Goal: Task Accomplishment & Management: Use online tool/utility

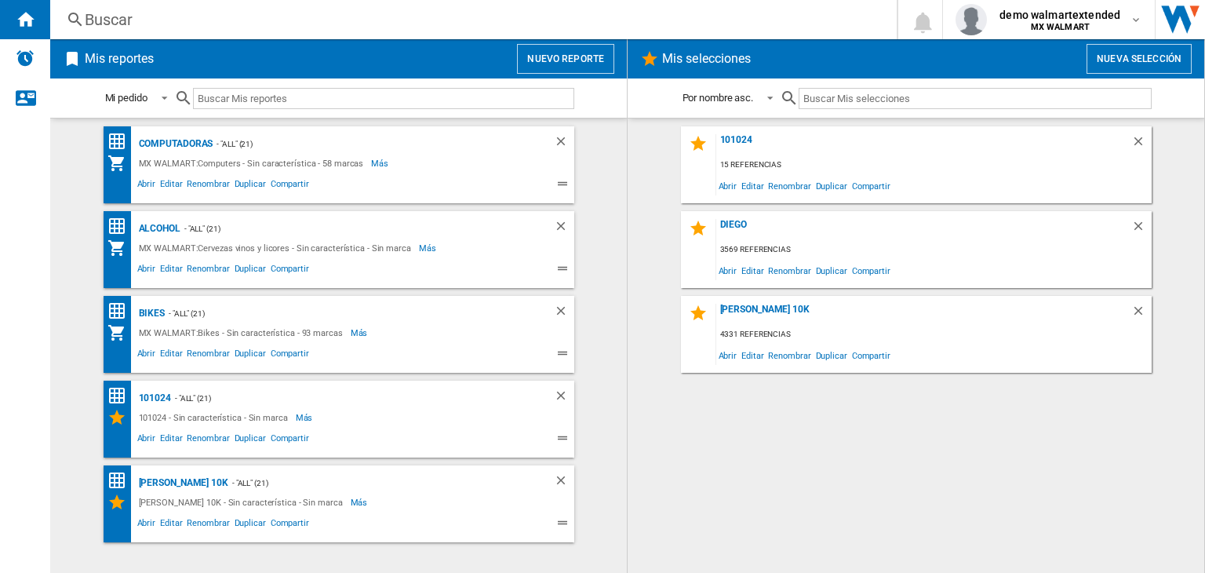
click at [568, 44] on button "Nuevo reporte" at bounding box center [565, 59] width 97 height 30
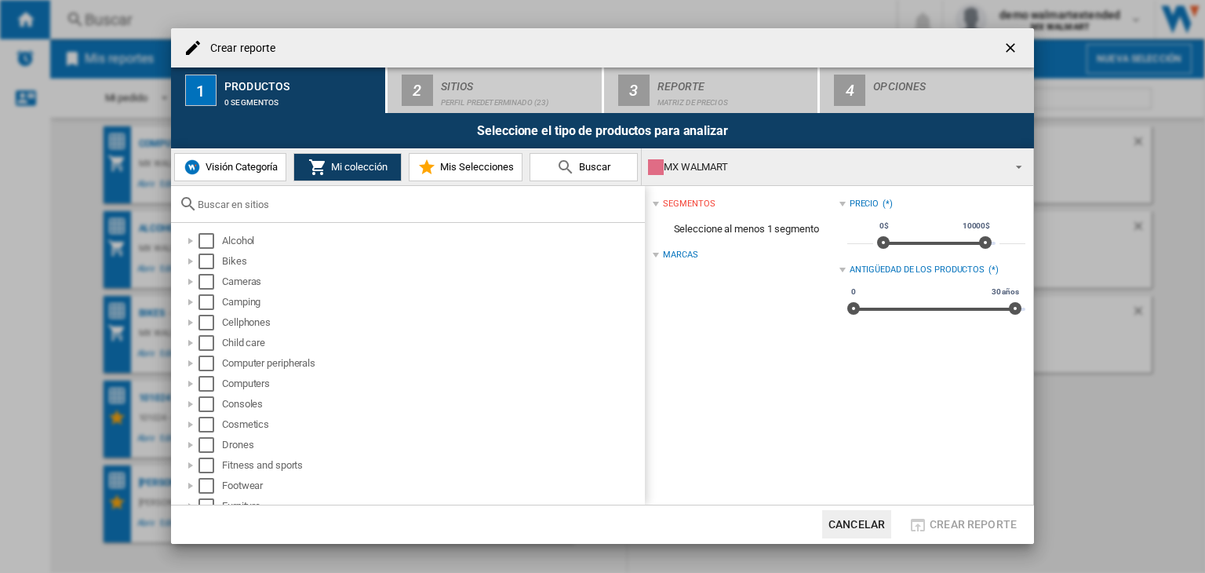
click at [243, 172] on span "Visión Categoría" at bounding box center [240, 167] width 76 height 12
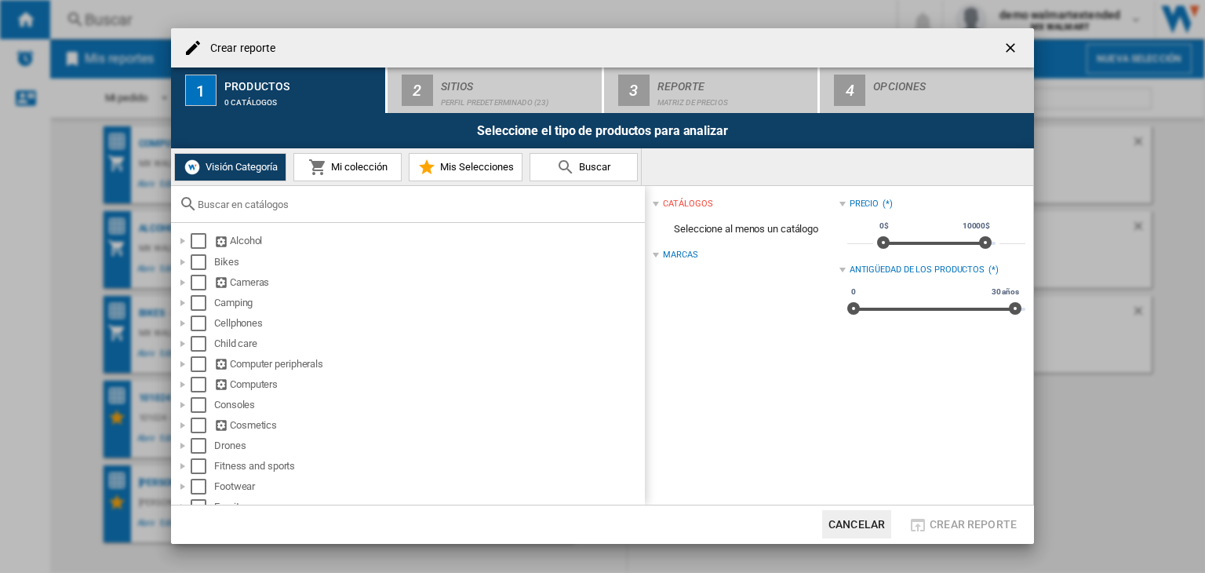
click at [311, 173] on md-icon at bounding box center [317, 167] width 19 height 19
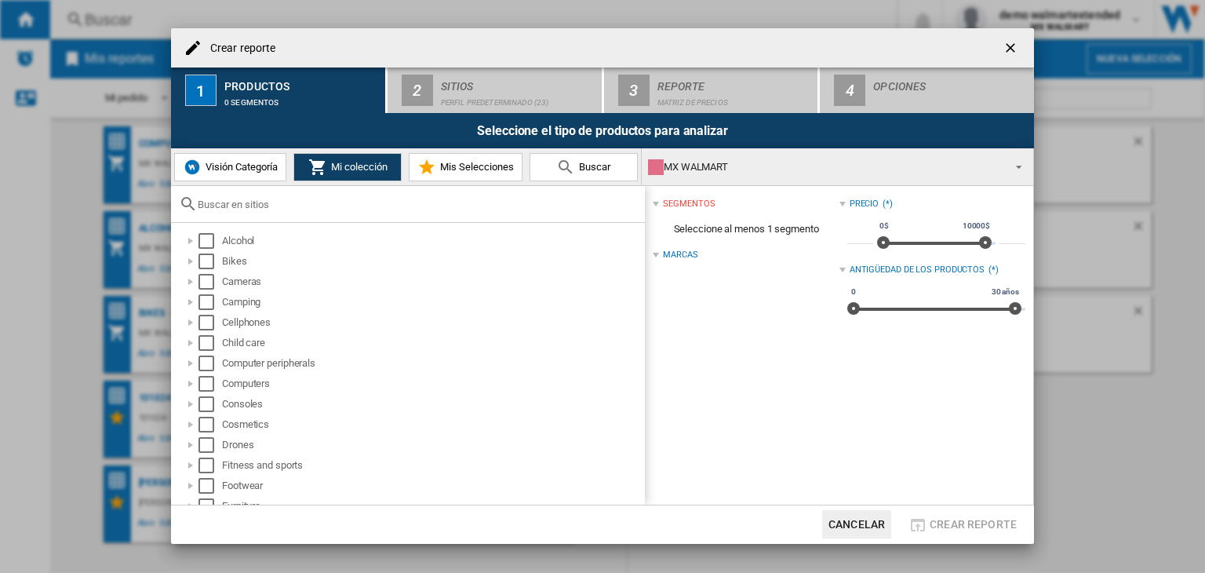
click at [246, 170] on span "Visión Categoría" at bounding box center [240, 167] width 76 height 12
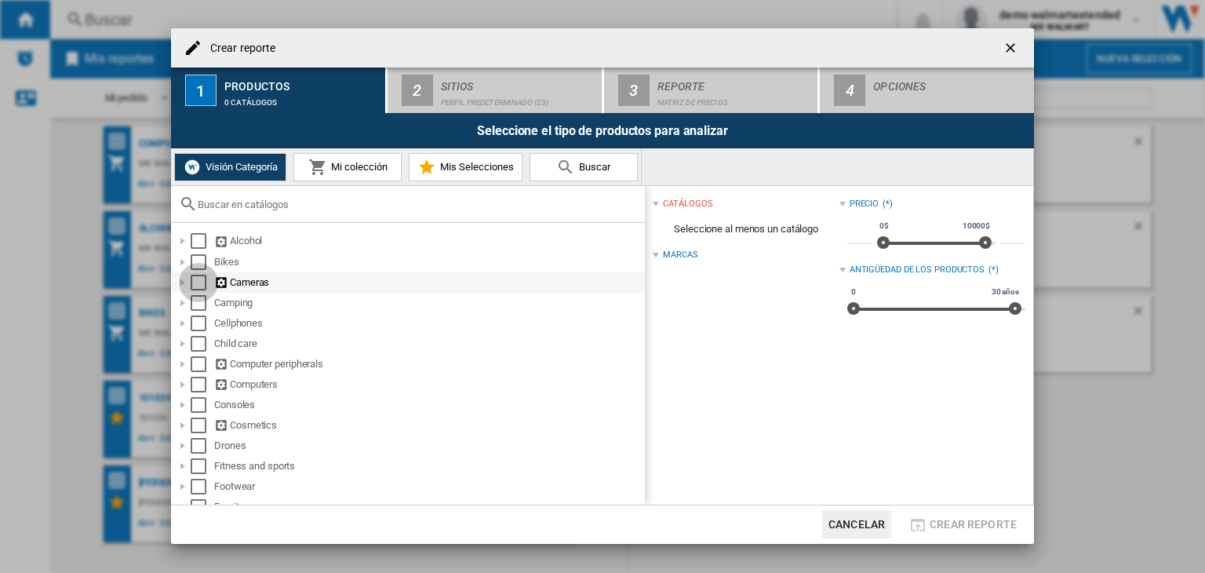
click at [195, 287] on div "Select" at bounding box center [199, 283] width 16 height 16
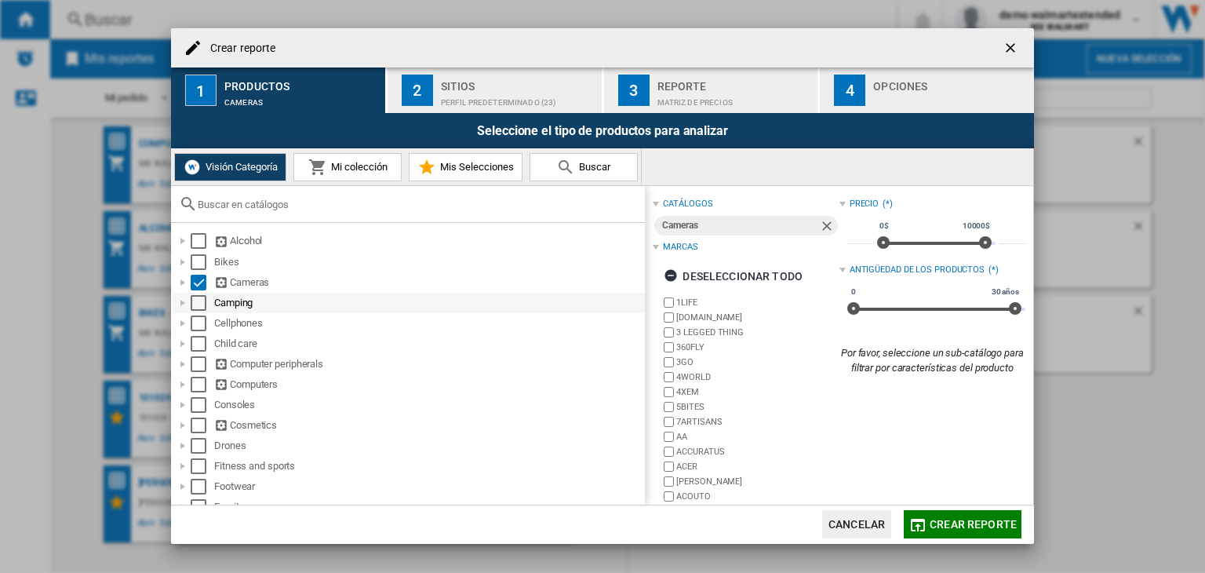
click at [199, 304] on div "Select" at bounding box center [199, 303] width 16 height 16
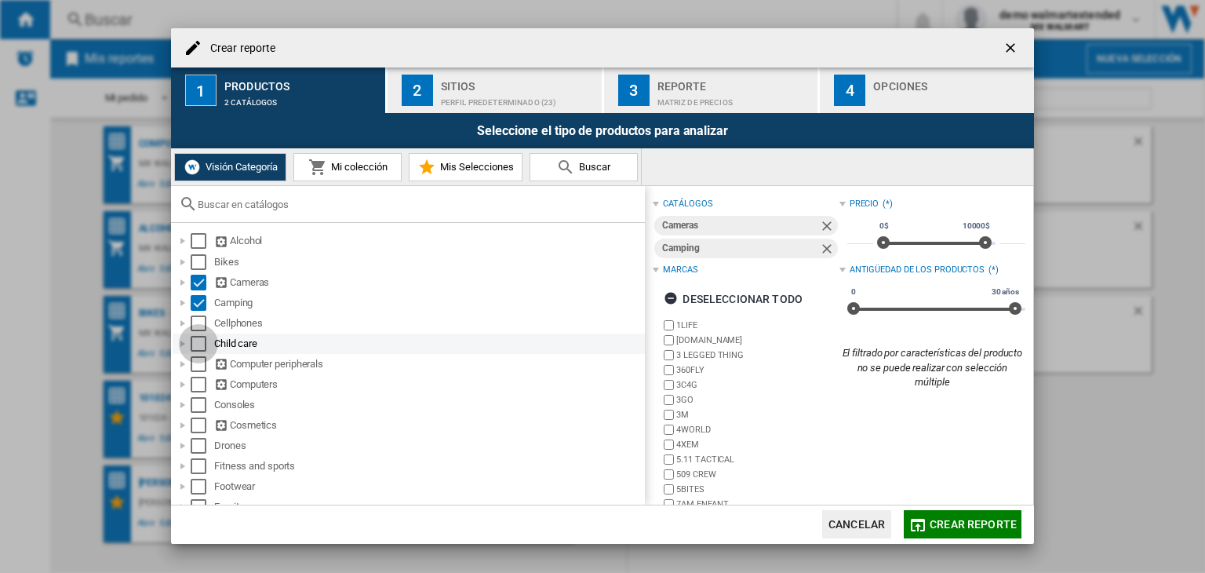
click at [201, 347] on div "Select" at bounding box center [199, 344] width 16 height 16
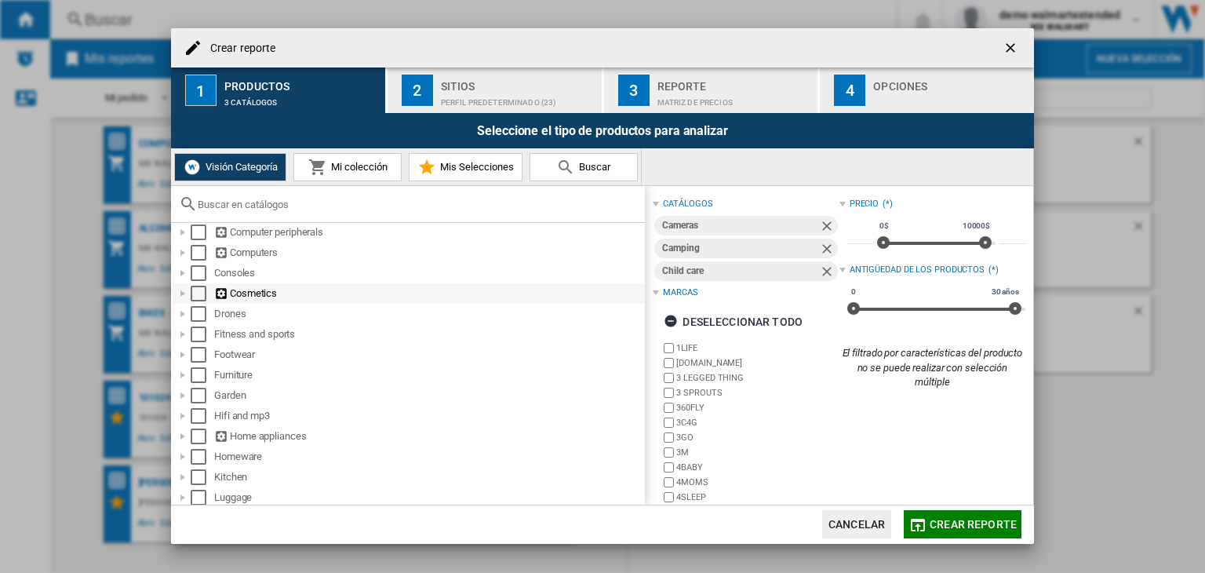
scroll to position [157, 0]
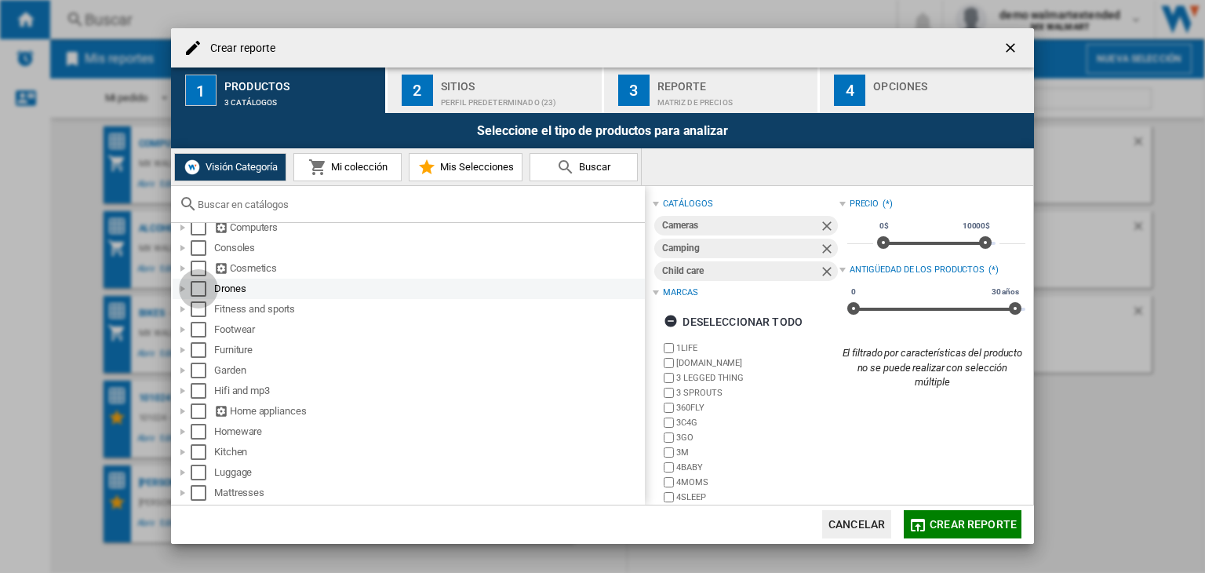
click at [199, 292] on div "Select" at bounding box center [199, 289] width 16 height 16
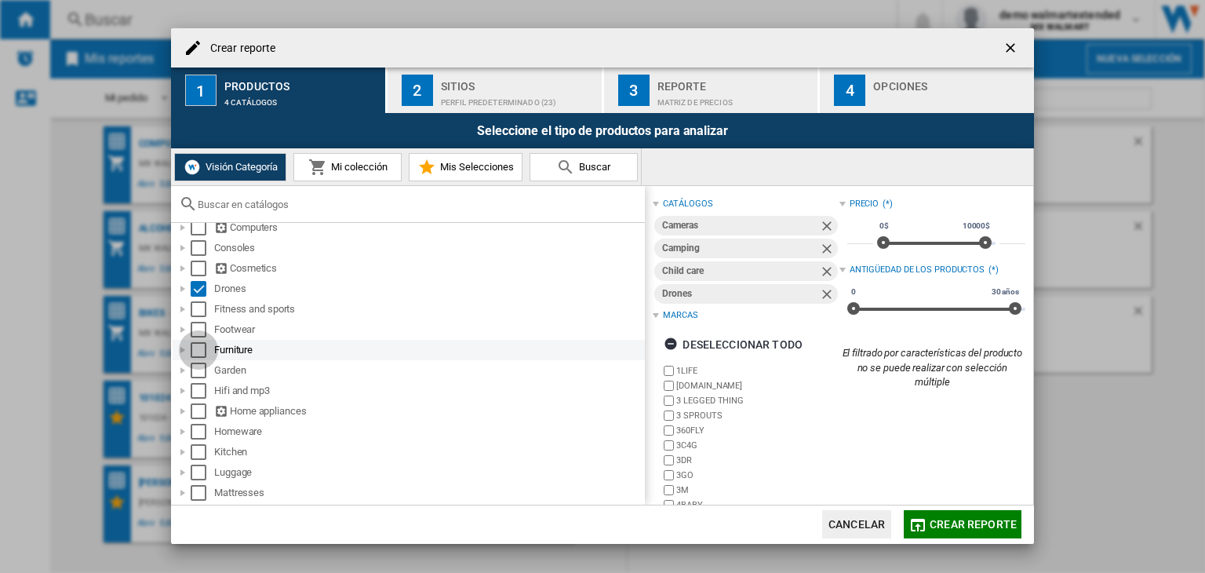
click at [198, 352] on div "Select" at bounding box center [199, 350] width 16 height 16
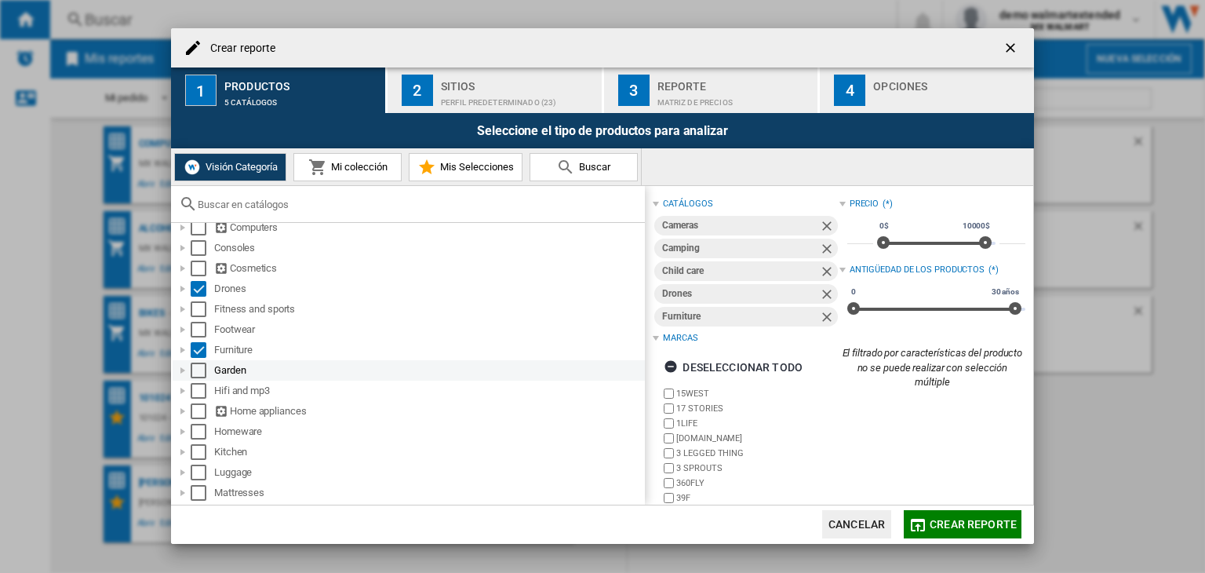
click at [198, 370] on div "Select" at bounding box center [199, 371] width 16 height 16
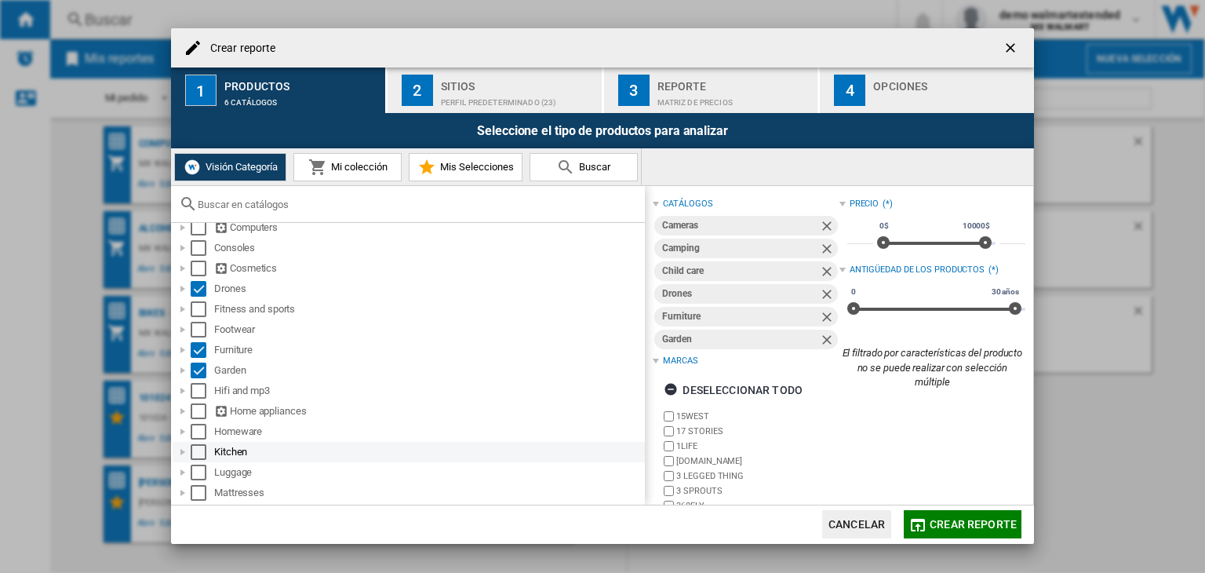
click at [201, 453] on div "Select" at bounding box center [199, 452] width 16 height 16
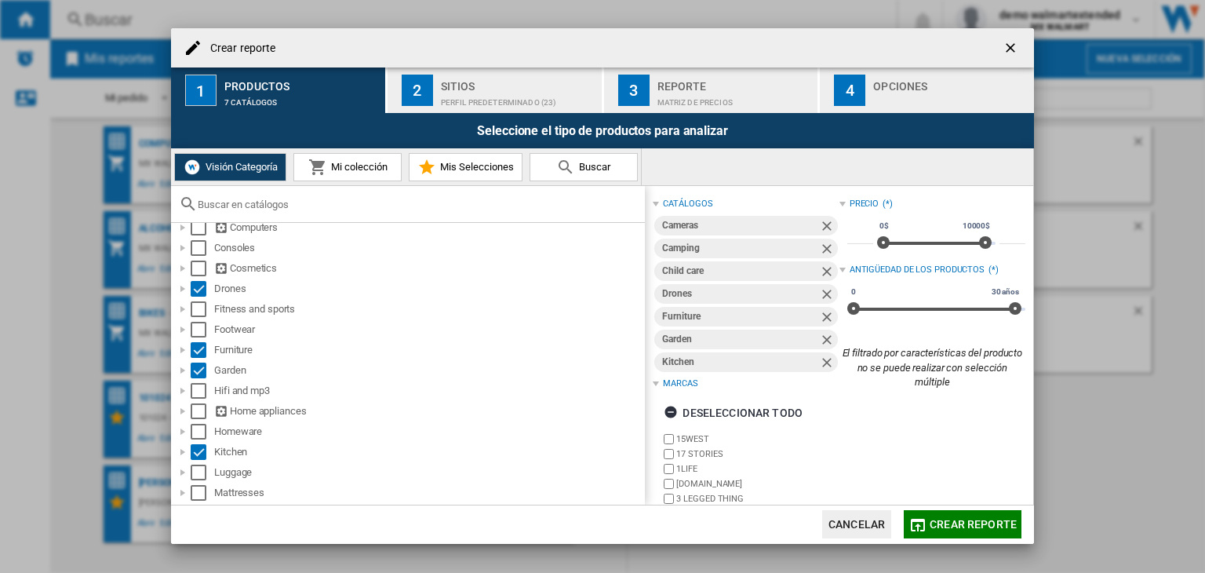
click at [446, 84] on div "Sitios" at bounding box center [518, 82] width 155 height 16
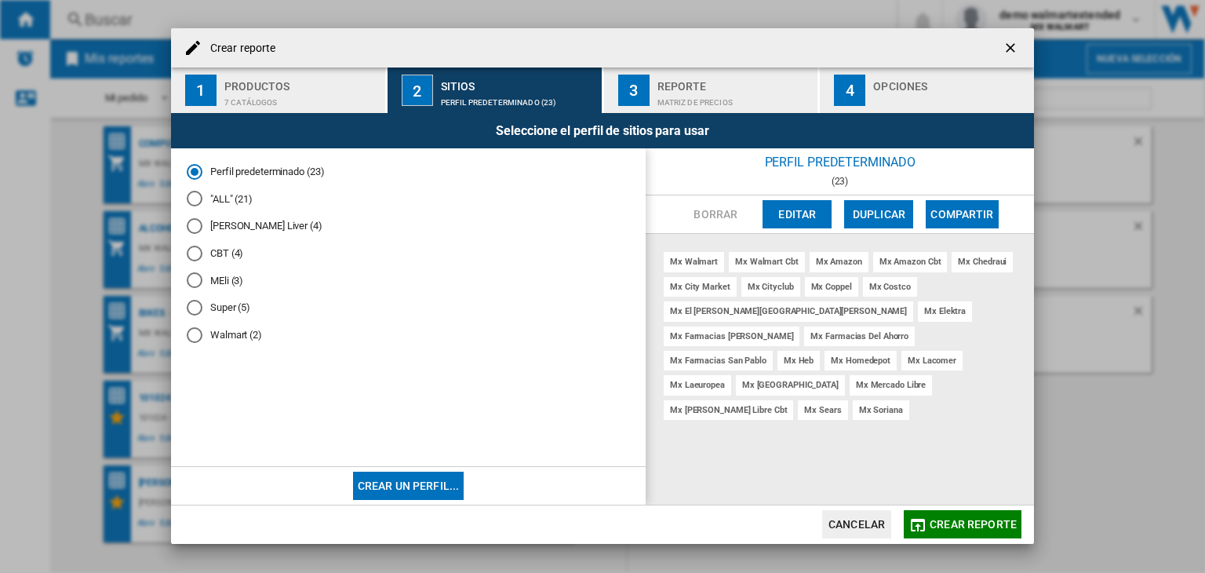
click at [968, 527] on span "Crear reporte" at bounding box center [973, 524] width 87 height 13
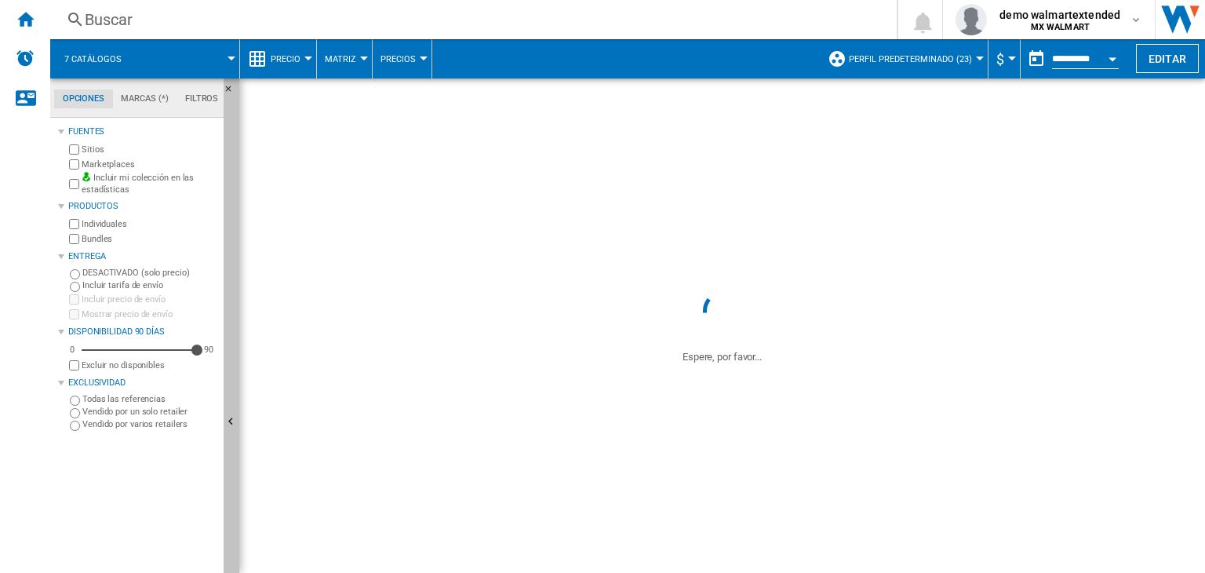
click at [238, 408] on button "Ocultar" at bounding box center [232, 422] width 16 height 688
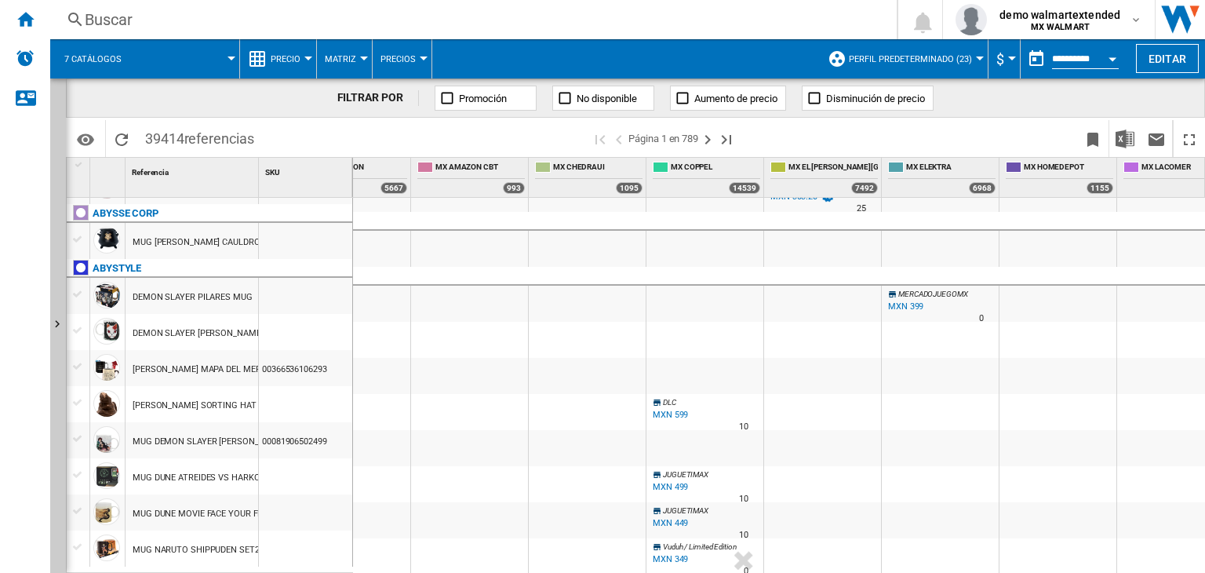
scroll to position [0, 803]
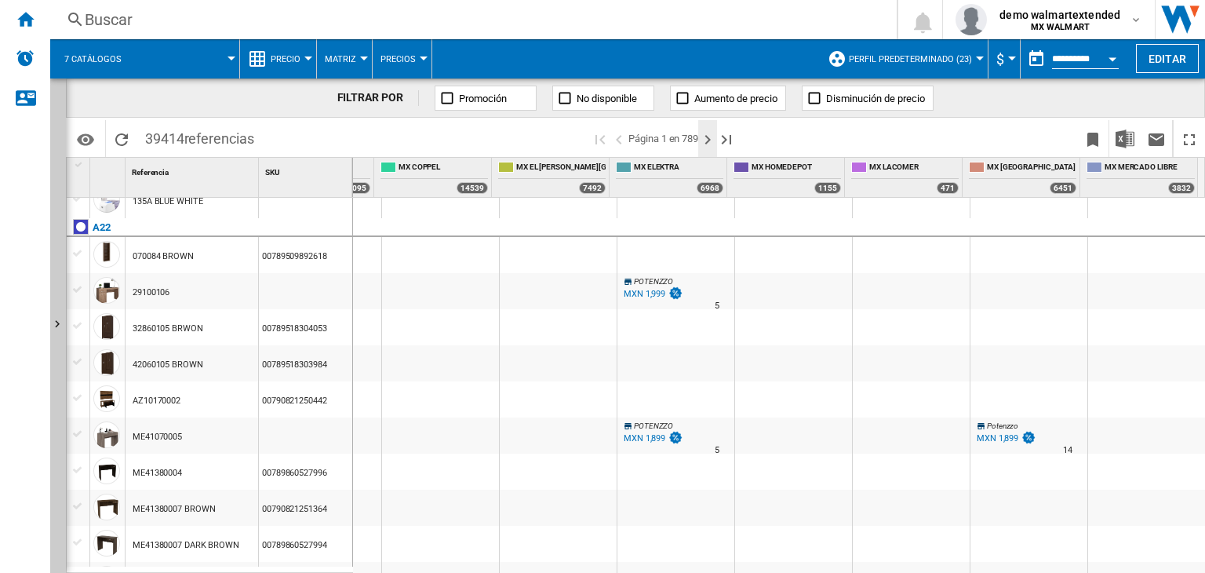
click at [709, 144] on ng-md-icon "Página siguiente" at bounding box center [707, 139] width 19 height 19
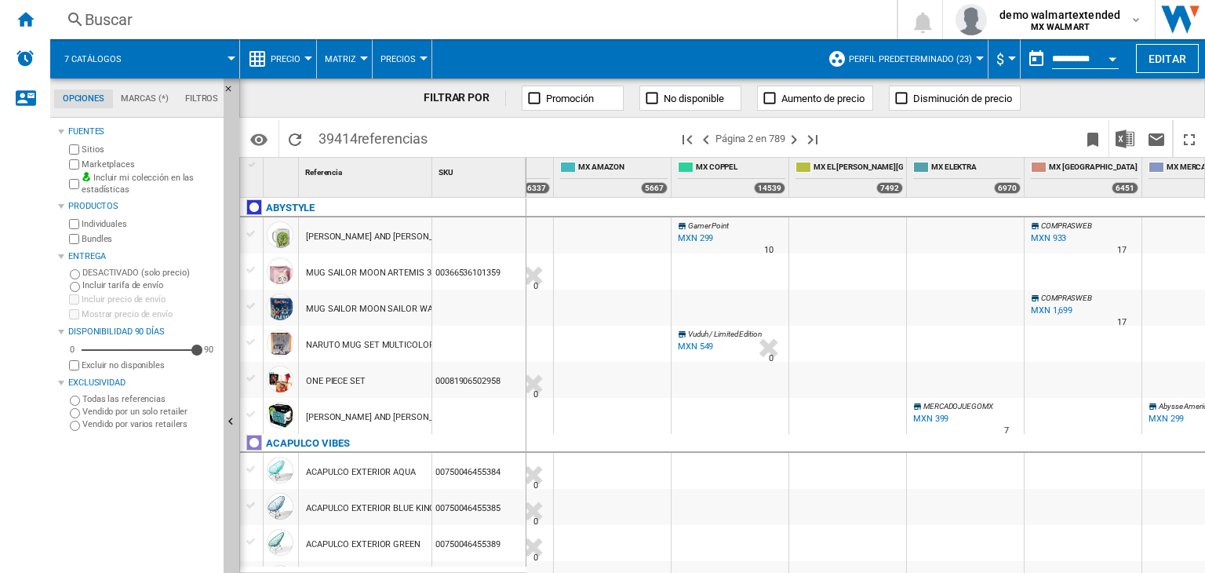
scroll to position [0, 505]
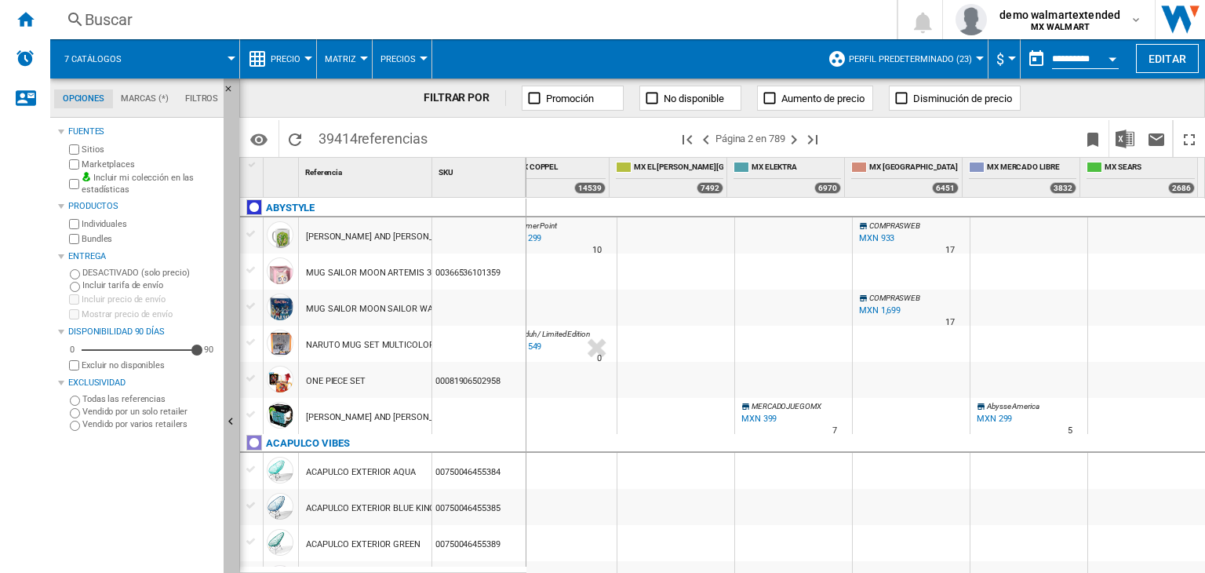
click at [225, 412] on button "Ocultar" at bounding box center [232, 422] width 16 height 688
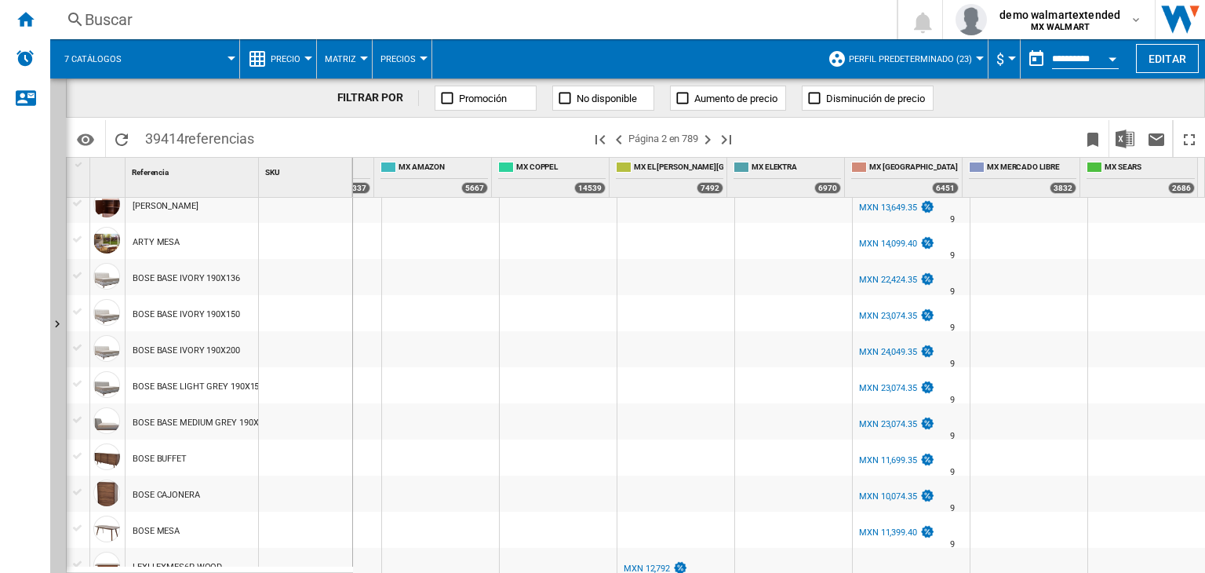
scroll to position [1569, 332]
click at [884, 358] on div "MXN 24,049.35" at bounding box center [896, 352] width 78 height 16
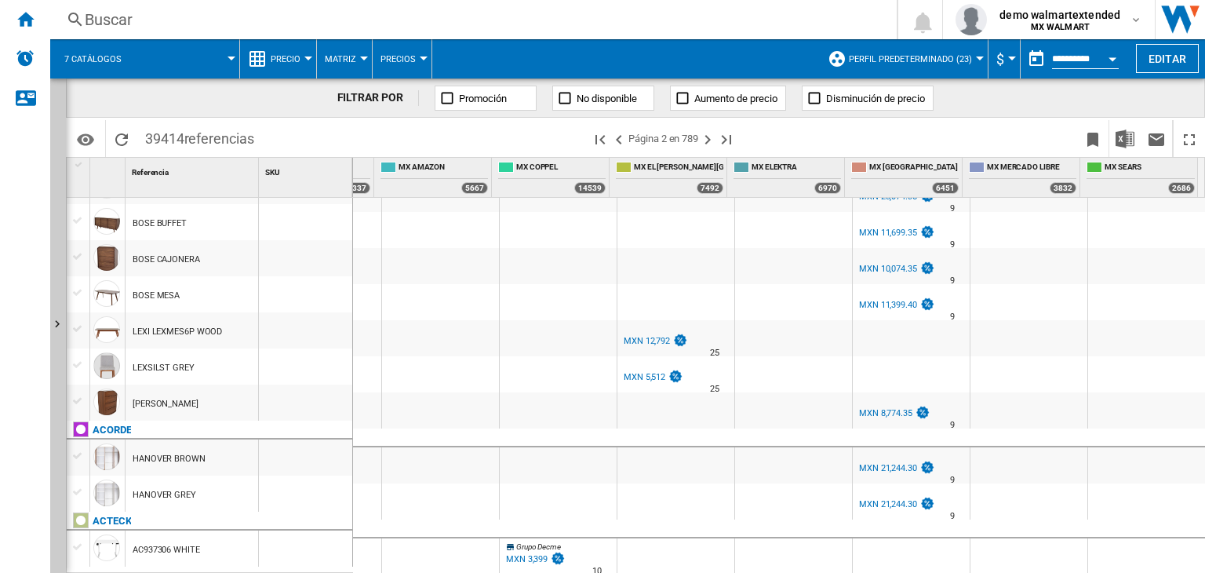
click at [295, 60] on span "Precio" at bounding box center [286, 59] width 30 height 10
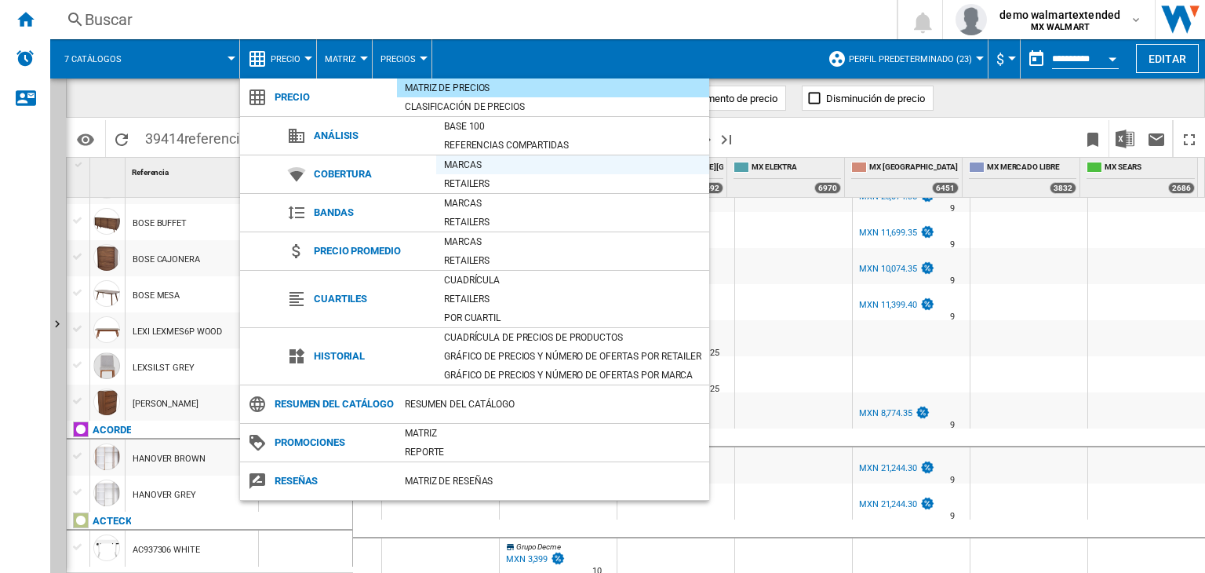
click at [496, 162] on div "Marcas" at bounding box center [572, 165] width 273 height 16
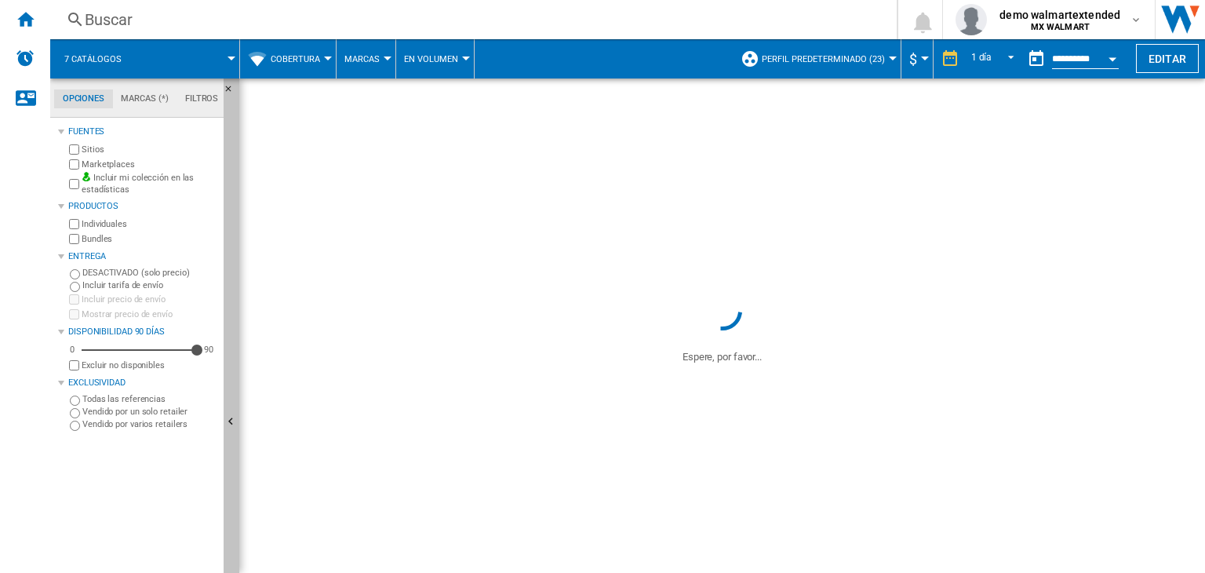
click at [235, 399] on button "Ocultar" at bounding box center [232, 422] width 16 height 688
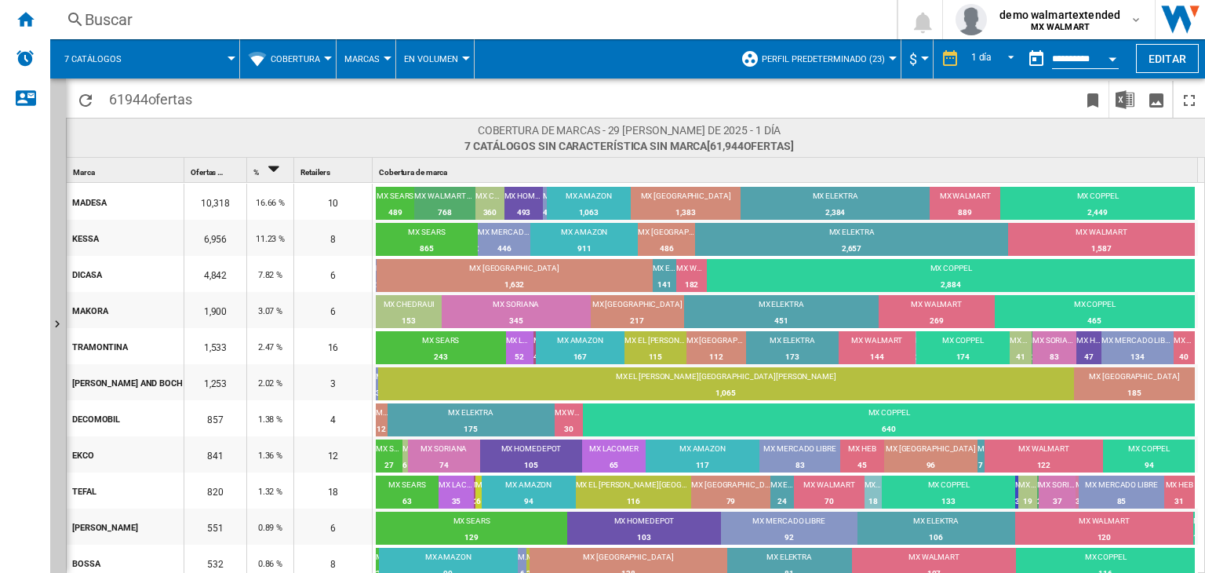
click at [150, 81] on span "61944 ofertas" at bounding box center [150, 97] width 99 height 33
click at [288, 58] on span "Cobertura" at bounding box center [295, 59] width 49 height 10
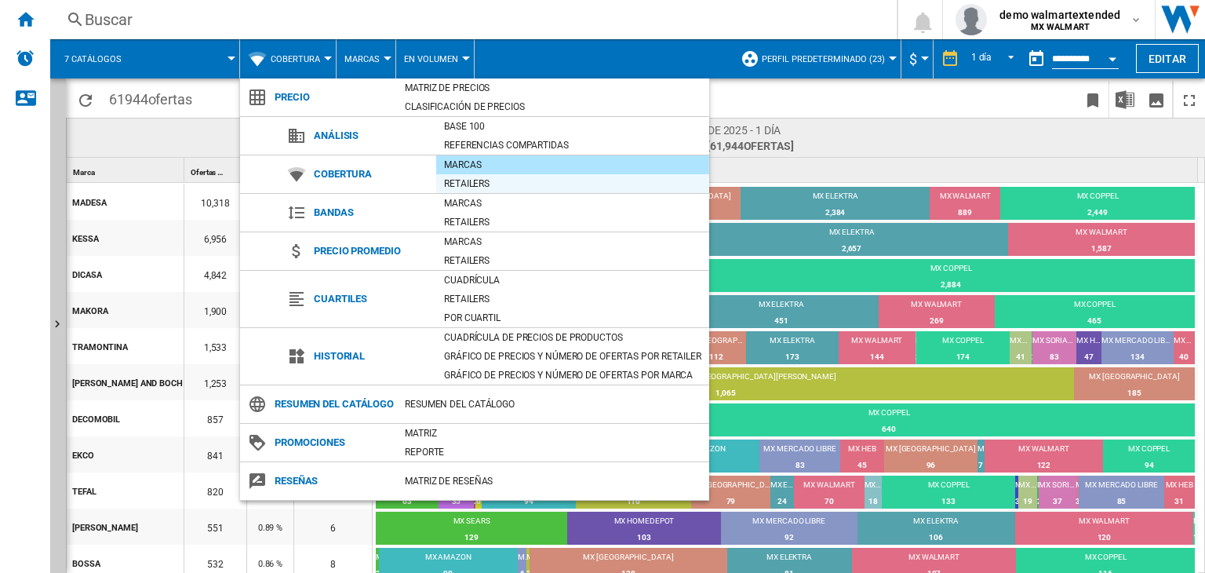
click at [490, 189] on div "Retailers" at bounding box center [572, 184] width 273 height 16
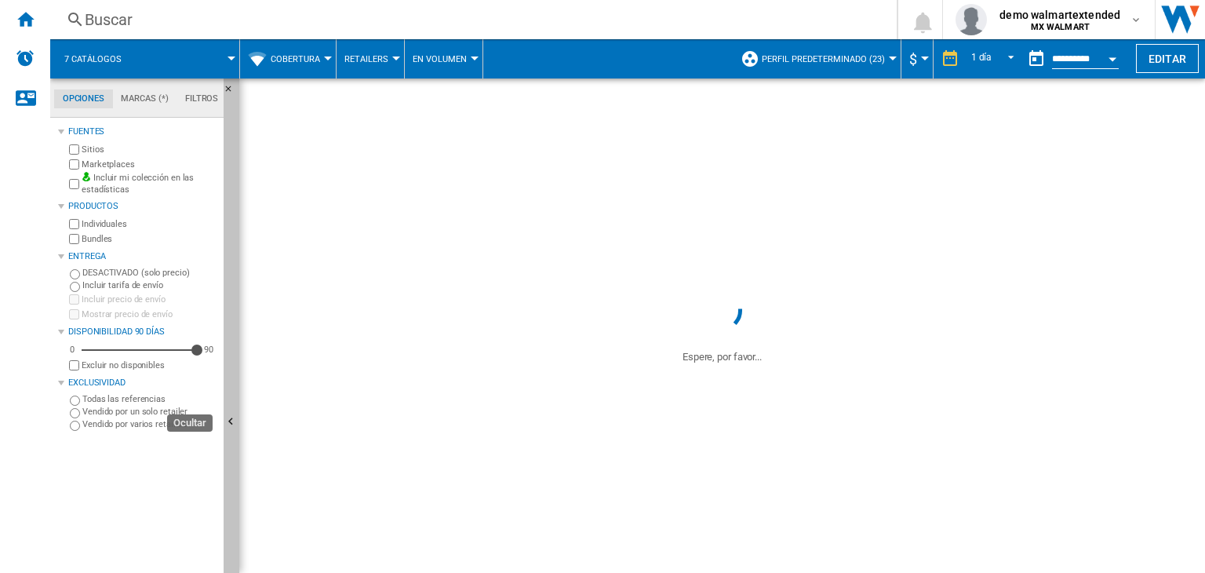
click at [232, 400] on button "Ocultar" at bounding box center [232, 422] width 16 height 688
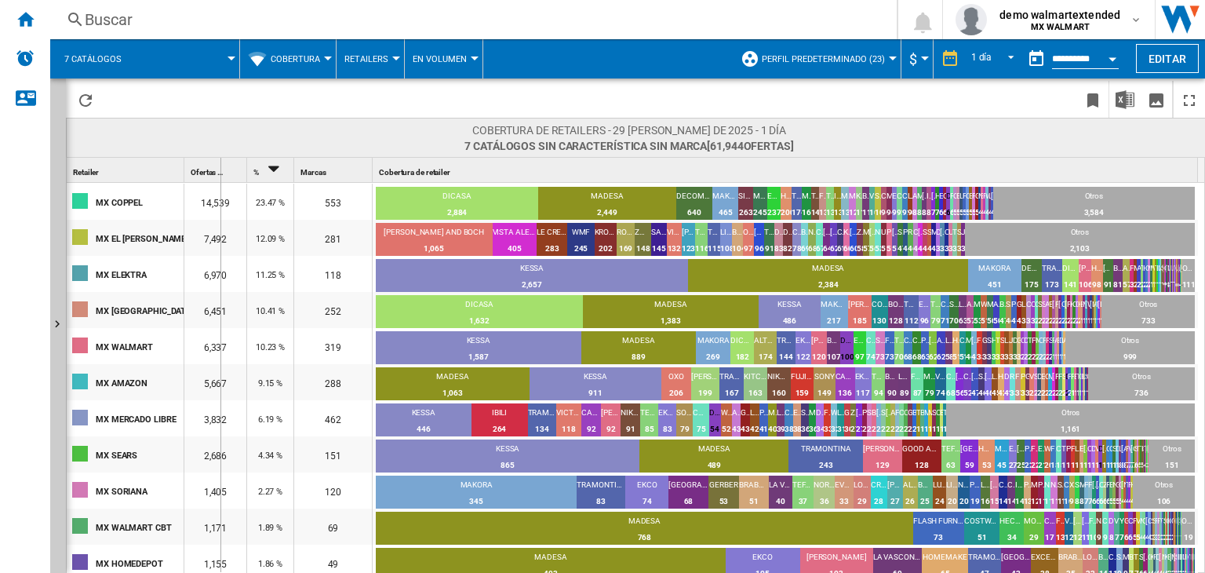
drag, startPoint x: 184, startPoint y: 167, endPoint x: 228, endPoint y: 173, distance: 43.6
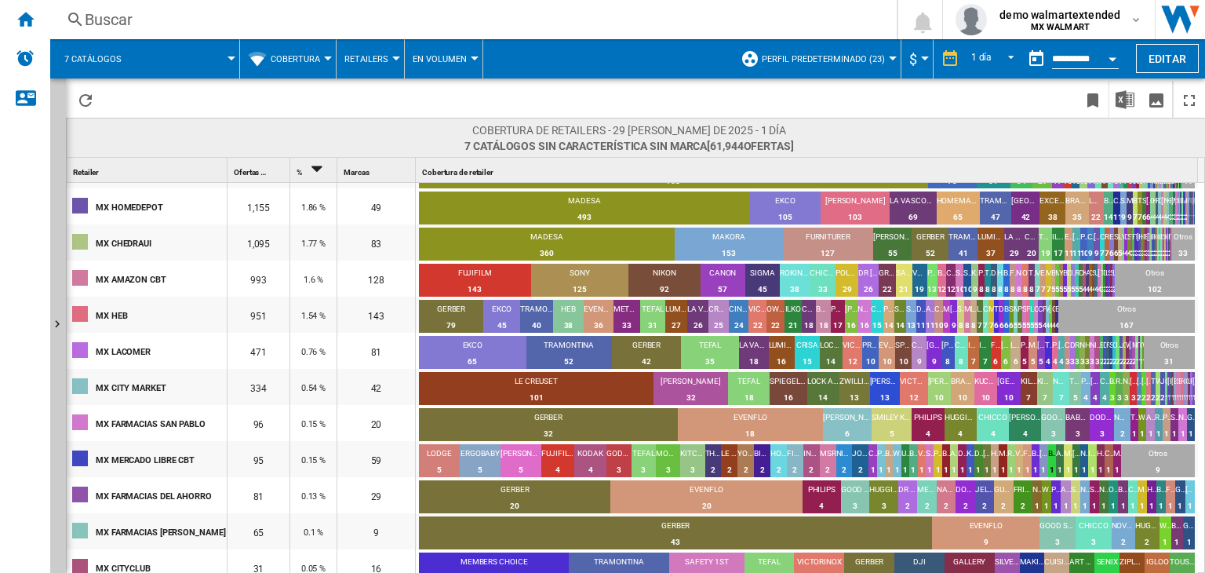
scroll to position [411, 0]
